Goal: Task Accomplishment & Management: Manage account settings

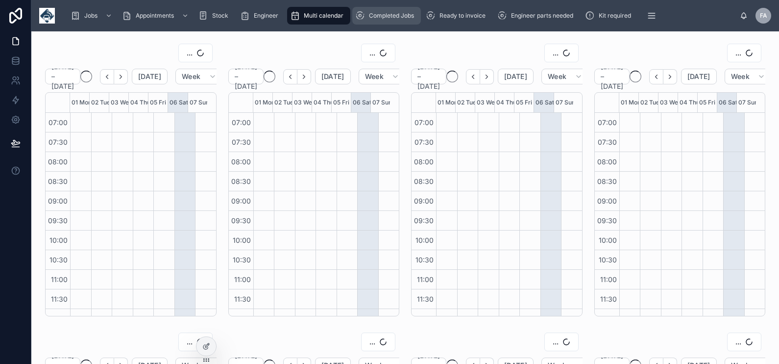
click at [402, 14] on span "Completed Jobs" at bounding box center [391, 16] width 45 height 8
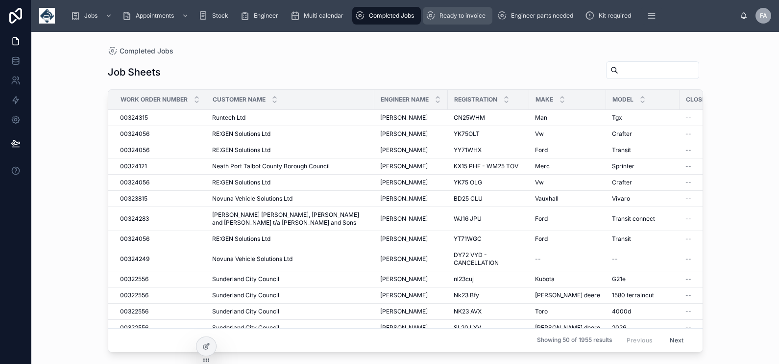
click at [451, 14] on span "Ready to invoice" at bounding box center [463, 16] width 46 height 8
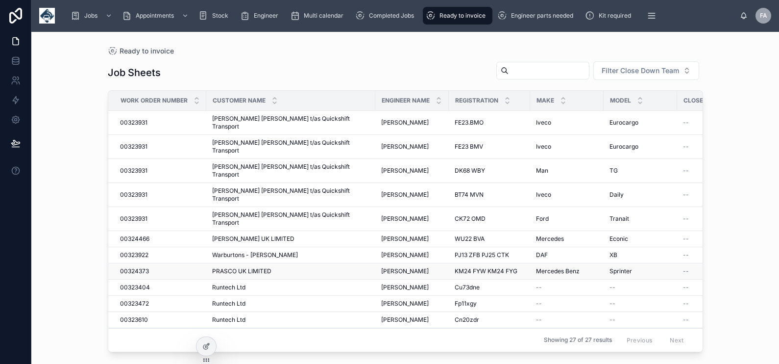
click at [148, 267] on span "00324373" at bounding box center [134, 271] width 29 height 8
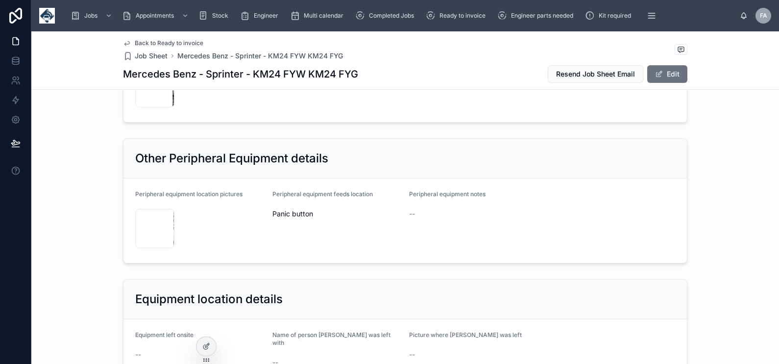
scroll to position [796, 0]
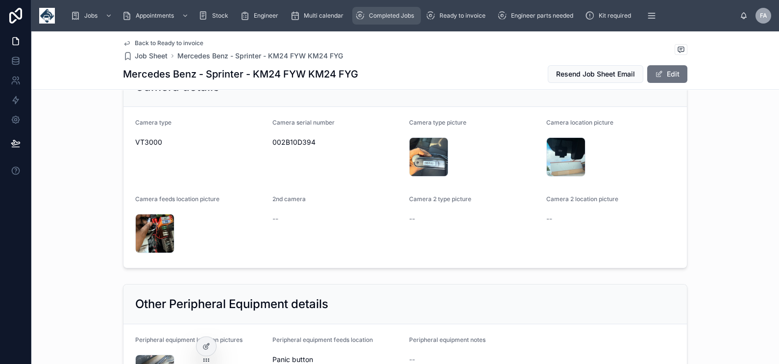
click at [378, 19] on span "Completed Jobs" at bounding box center [391, 16] width 45 height 8
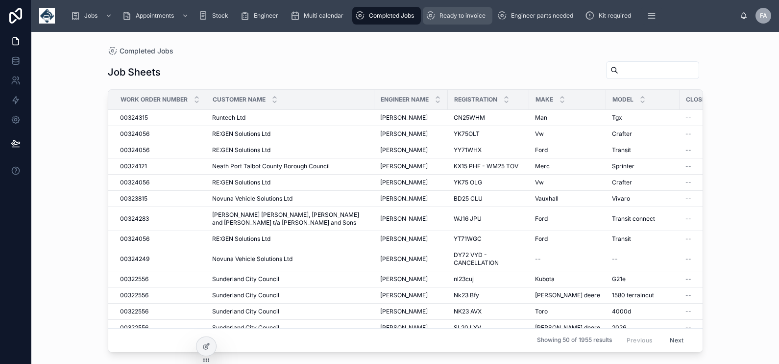
click at [457, 16] on span "Ready to invoice" at bounding box center [463, 16] width 46 height 8
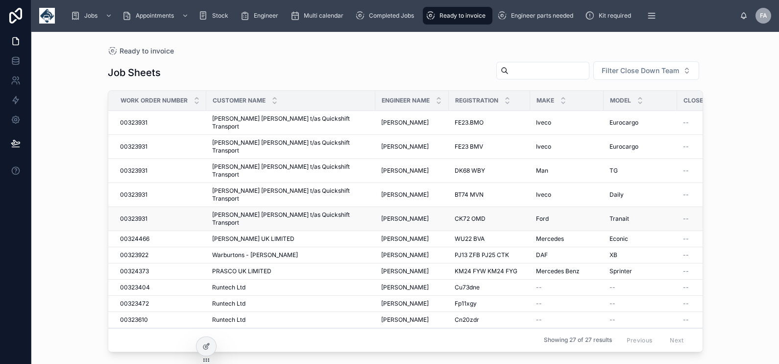
click at [134, 215] on span "00323931" at bounding box center [133, 219] width 27 height 8
drag, startPoint x: 131, startPoint y: 184, endPoint x: 137, endPoint y: 166, distance: 18.8
click at [137, 191] on span "00323931" at bounding box center [133, 195] width 27 height 8
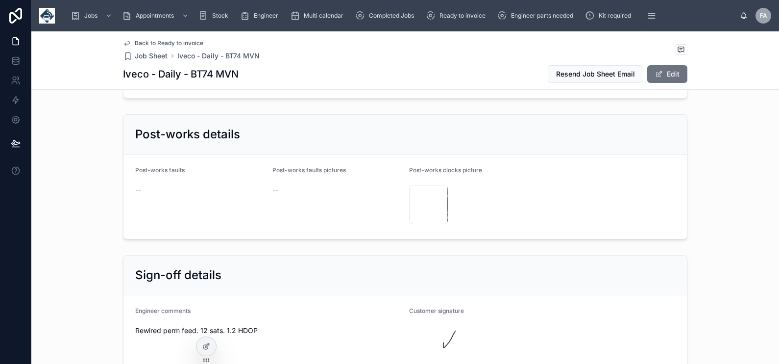
scroll to position [1899, 0]
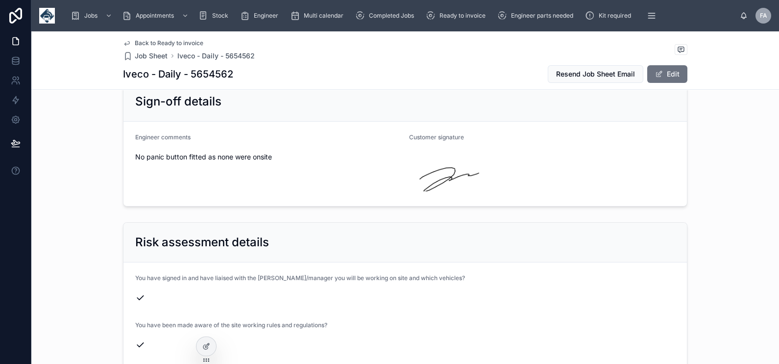
scroll to position [2144, 0]
